Goal: Navigation & Orientation: Find specific page/section

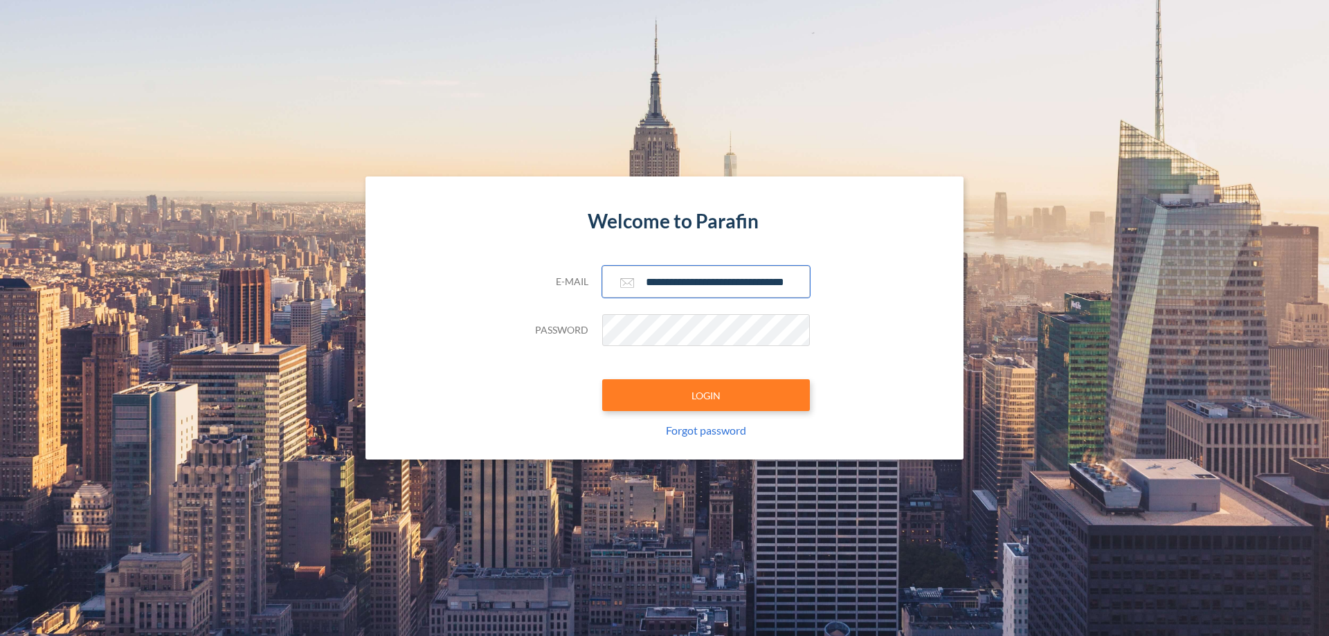
type input "**********"
click at [706, 395] on button "LOGIN" at bounding box center [706, 395] width 208 height 32
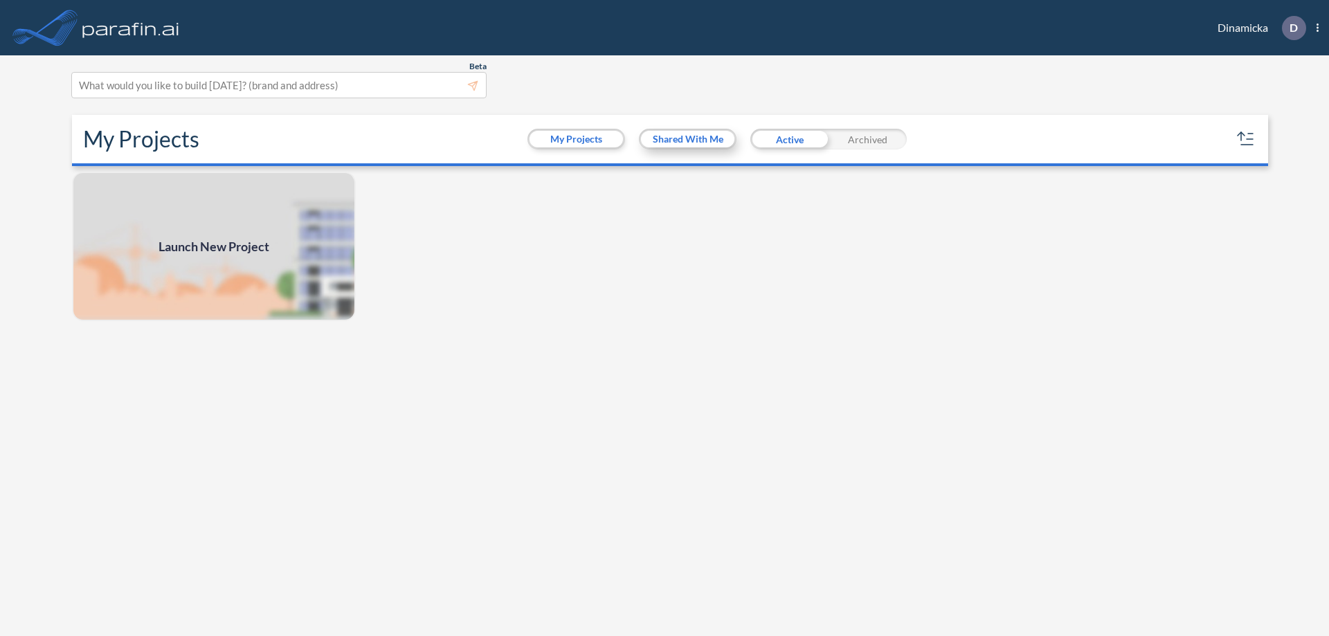
scroll to position [3, 0]
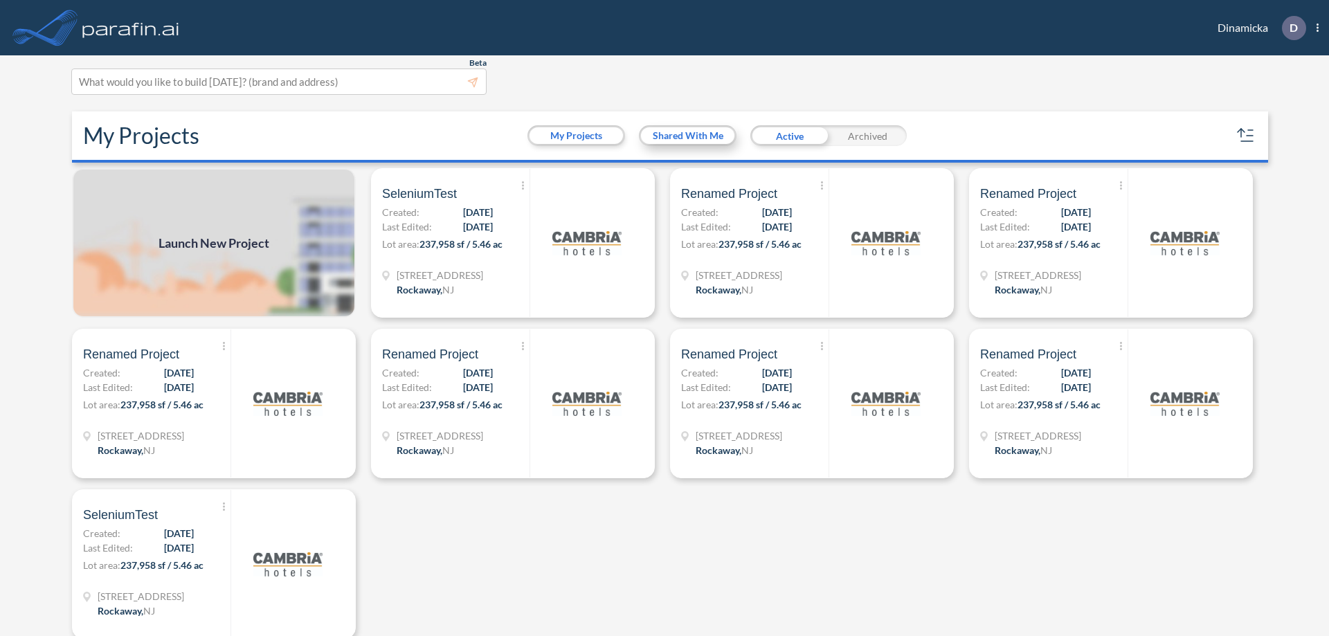
click at [687, 136] on button "Shared With Me" at bounding box center [687, 135] width 93 height 17
